Goal: Information Seeking & Learning: Find specific fact

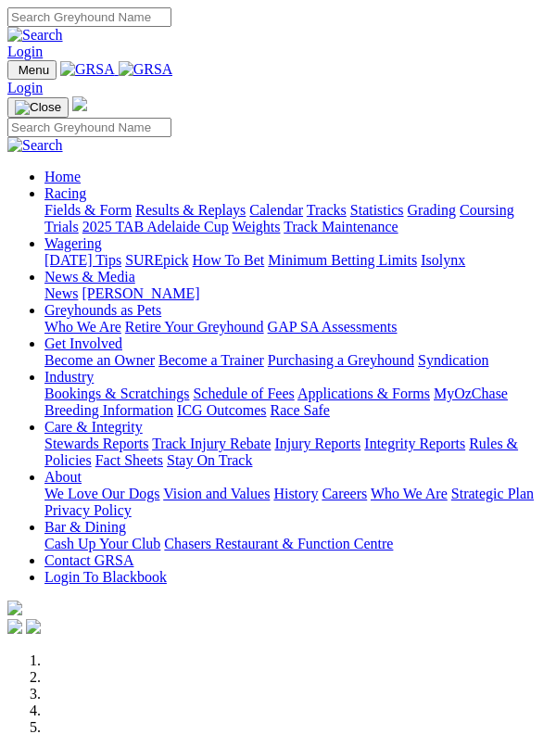
click at [44, 63] on span "Menu" at bounding box center [34, 70] width 31 height 14
click at [82, 191] on link "Racing" at bounding box center [65, 193] width 42 height 16
click at [143, 435] on link "Care & Integrity" at bounding box center [93, 427] width 98 height 16
click at [524, 638] on div at bounding box center [277, 619] width 541 height 37
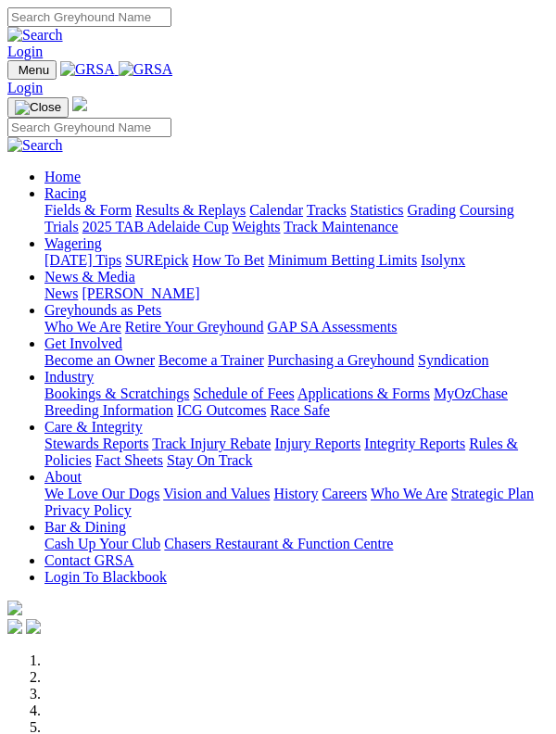
scroll to position [0, 0]
click at [86, 193] on link "Racing" at bounding box center [65, 193] width 42 height 16
click at [195, 218] on link "Results & Replays" at bounding box center [190, 210] width 110 height 16
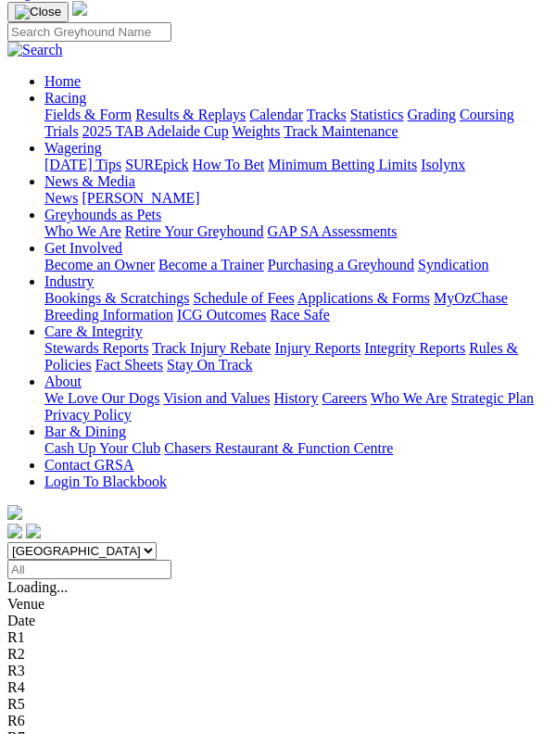
scroll to position [178, 0]
